Goal: Find contact information: Find contact information

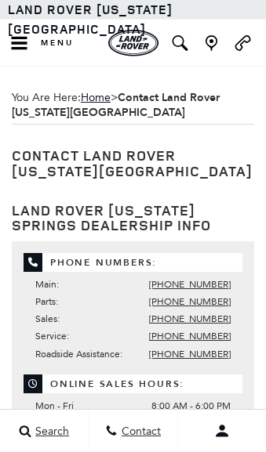
click at [180, 38] on icon "Open the inventory search" at bounding box center [180, 43] width 20 height 16
click at [180, 45] on icon "Open the inventory search" at bounding box center [180, 43] width 16 height 16
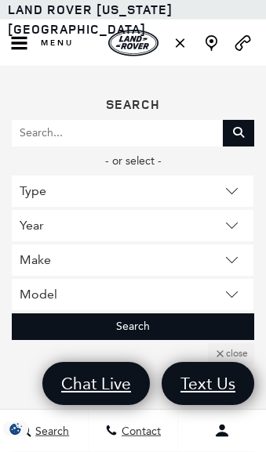
click at [15, 43] on icon "Open the main navigation menu" at bounding box center [19, 42] width 16 height 13
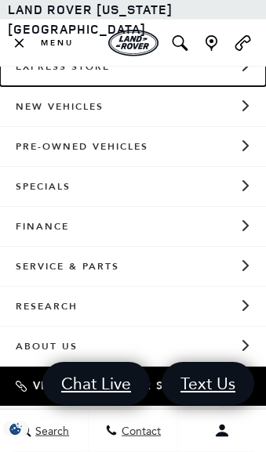
scroll to position [20, 0]
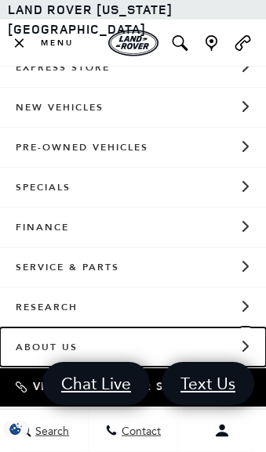
click at [131, 344] on link "About Us" at bounding box center [133, 347] width 266 height 39
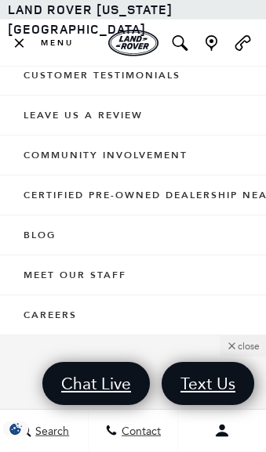
scroll to position [250, 0]
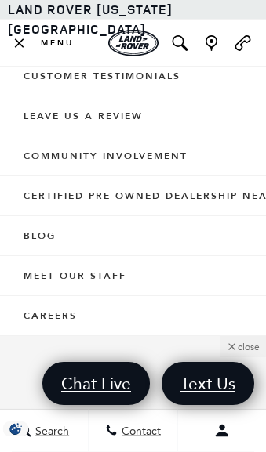
click at [153, 273] on link "Meet Our Staff" at bounding box center [133, 275] width 266 height 39
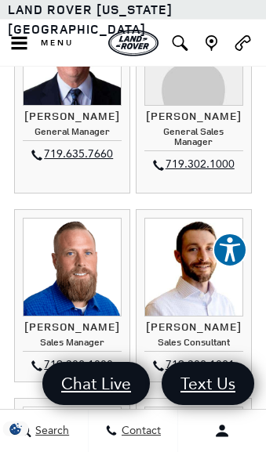
scroll to position [475, 0]
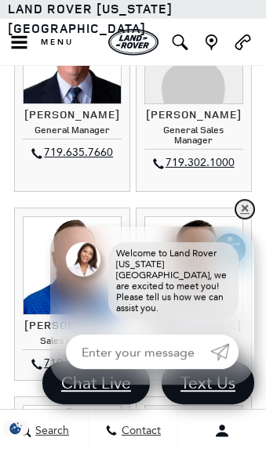
click at [242, 209] on link "✕" at bounding box center [244, 210] width 19 height 19
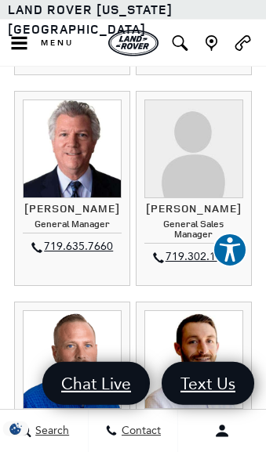
scroll to position [383, 0]
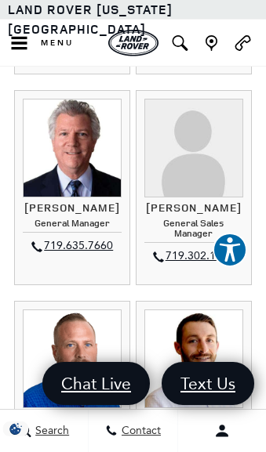
click at [146, 438] on span "Contact" at bounding box center [139, 431] width 43 height 13
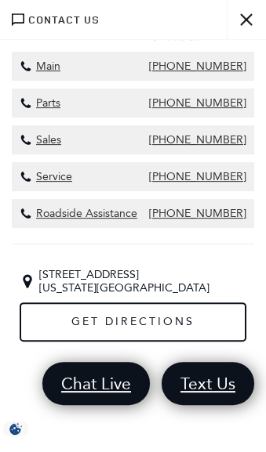
scroll to position [0, 0]
